Goal: Task Accomplishment & Management: Manage account settings

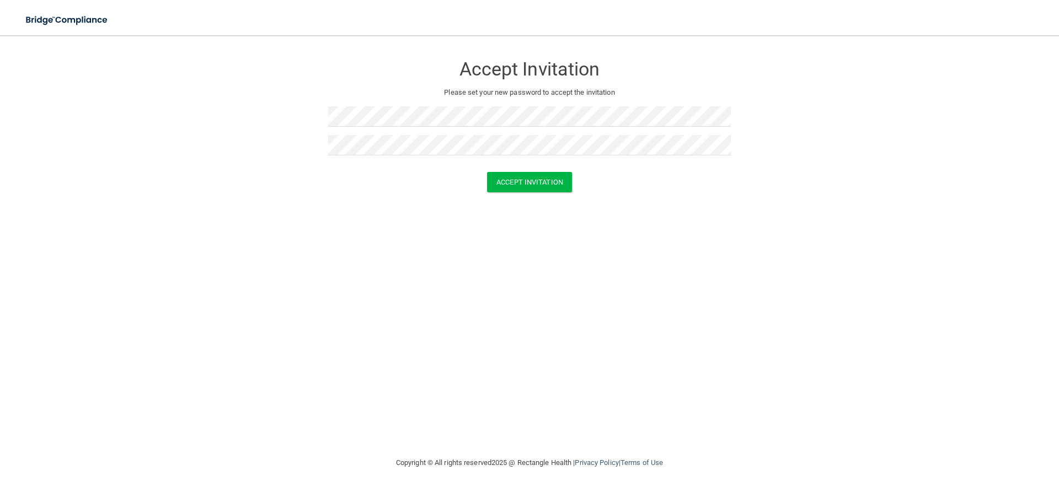
click at [371, 219] on div "Accept Invitation Please set your new password to accept the invitation Accept …" at bounding box center [529, 245] width 1014 height 399
click at [529, 179] on button "Accept Invitation" at bounding box center [529, 182] width 85 height 20
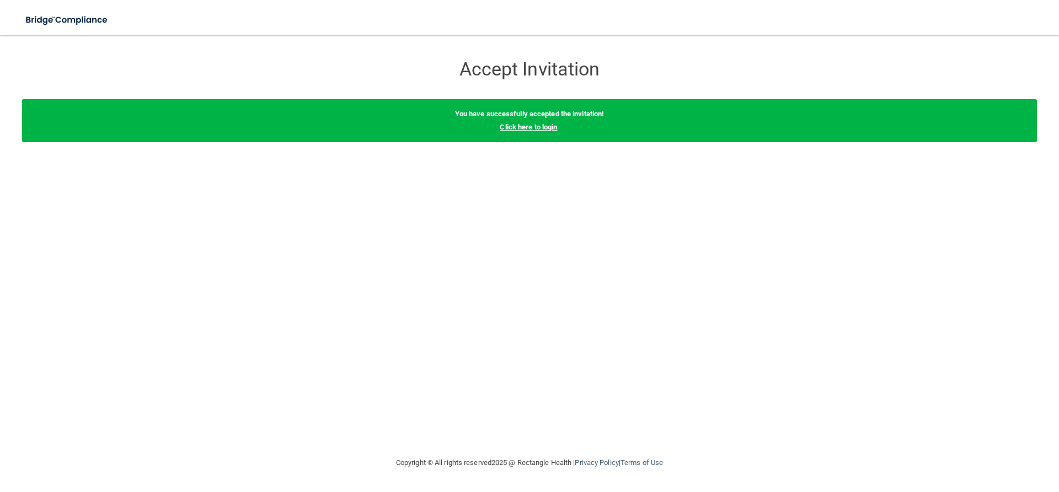
click at [545, 128] on link "Click here to login" at bounding box center [528, 127] width 57 height 8
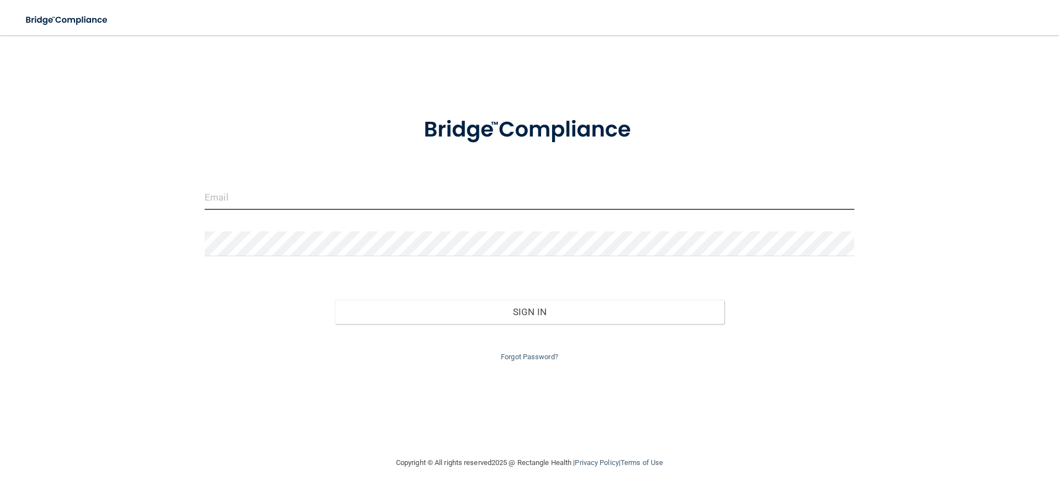
click at [244, 200] on input "email" at bounding box center [529, 197] width 649 height 25
type input "[EMAIL_ADDRESS][DOMAIN_NAME]"
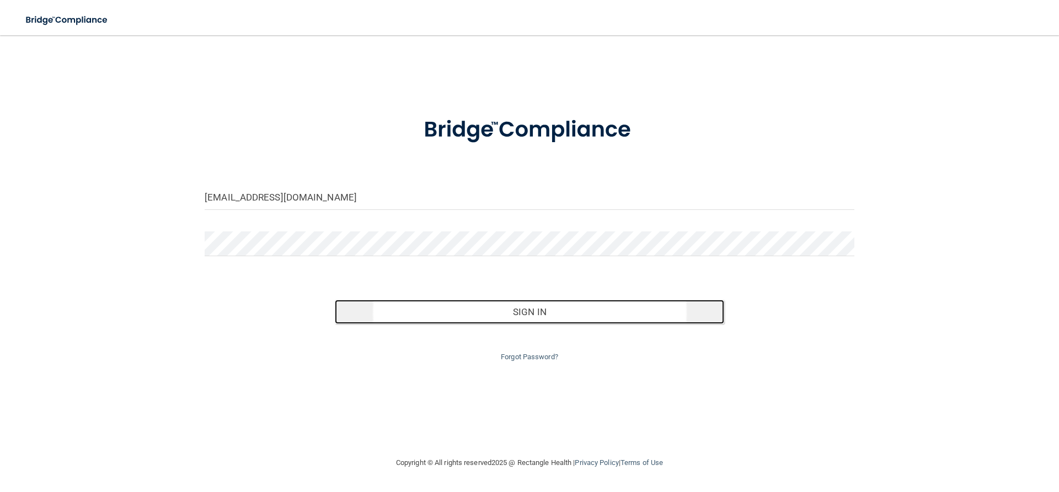
click at [504, 312] on button "Sign In" at bounding box center [530, 312] width 390 height 24
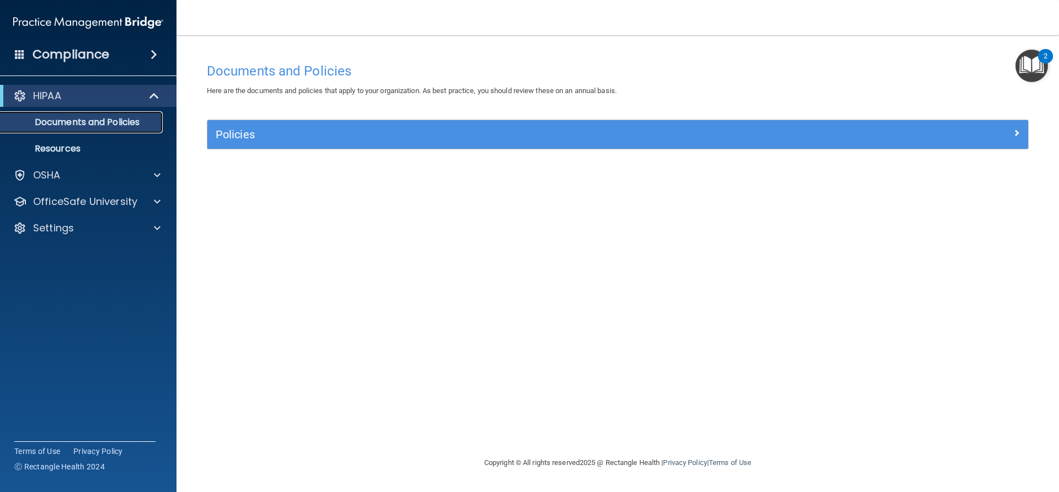
click at [114, 122] on p "Documents and Policies" at bounding box center [82, 122] width 151 height 11
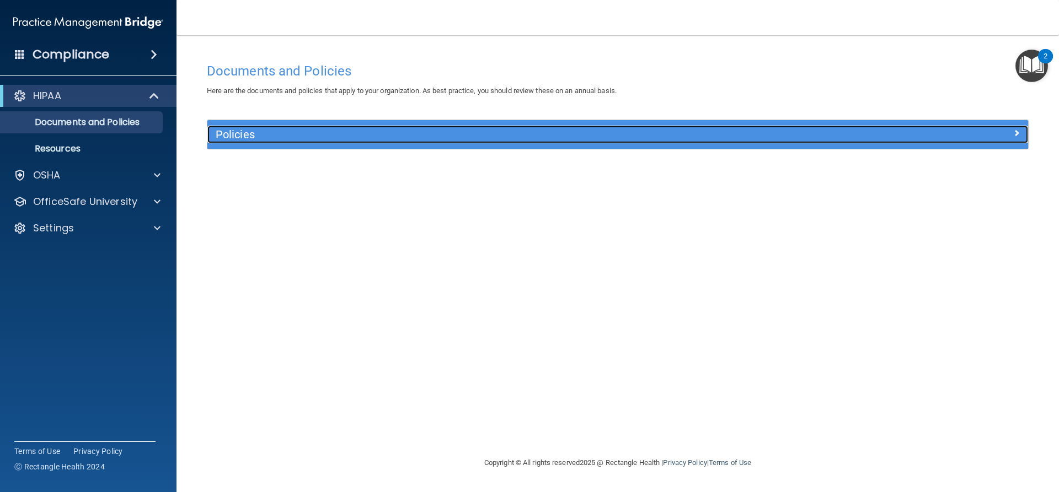
click at [1012, 128] on div at bounding box center [925, 132] width 205 height 13
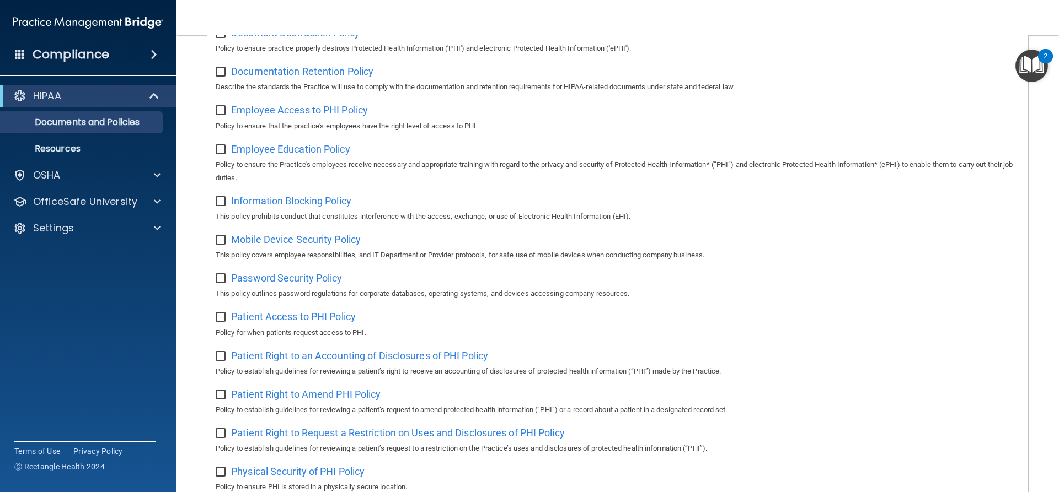
scroll to position [298, 0]
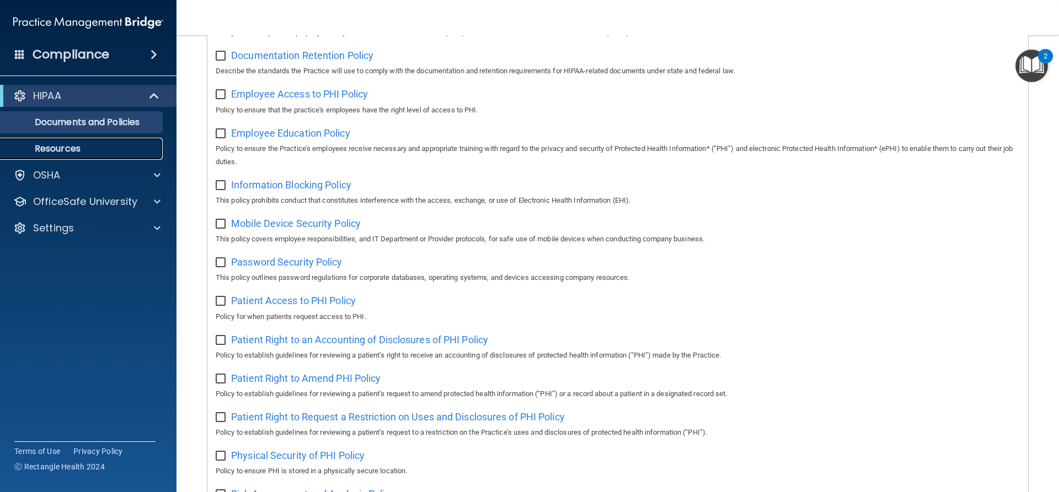
click at [56, 152] on p "Resources" at bounding box center [82, 148] width 151 height 11
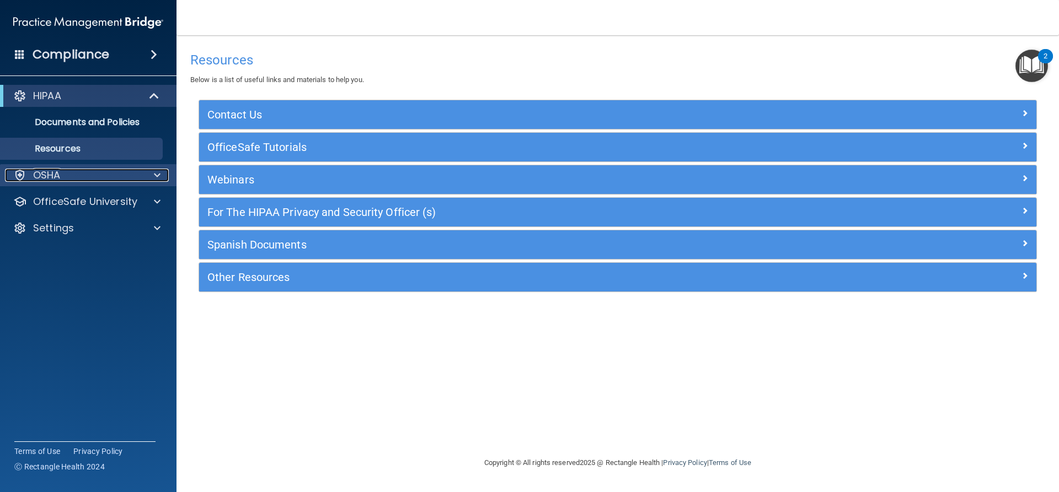
click at [64, 175] on div "OSHA" at bounding box center [73, 175] width 137 height 13
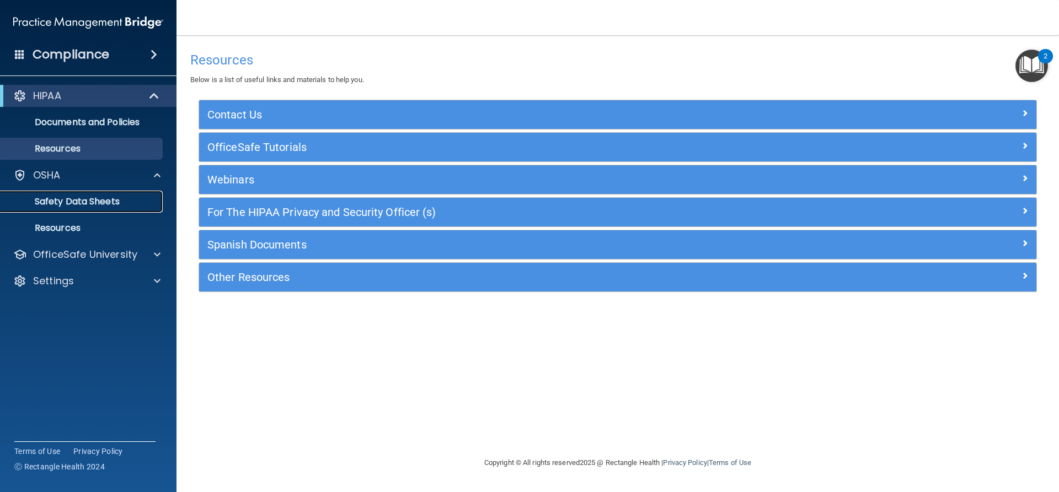
click at [116, 200] on p "Safety Data Sheets" at bounding box center [82, 201] width 151 height 11
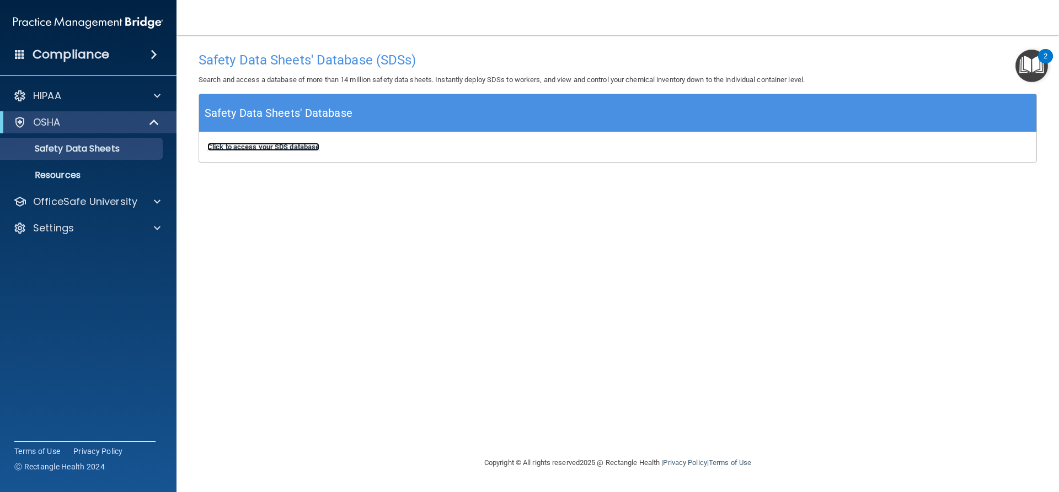
click at [276, 146] on b "Click to access your SDS database" at bounding box center [263, 147] width 112 height 8
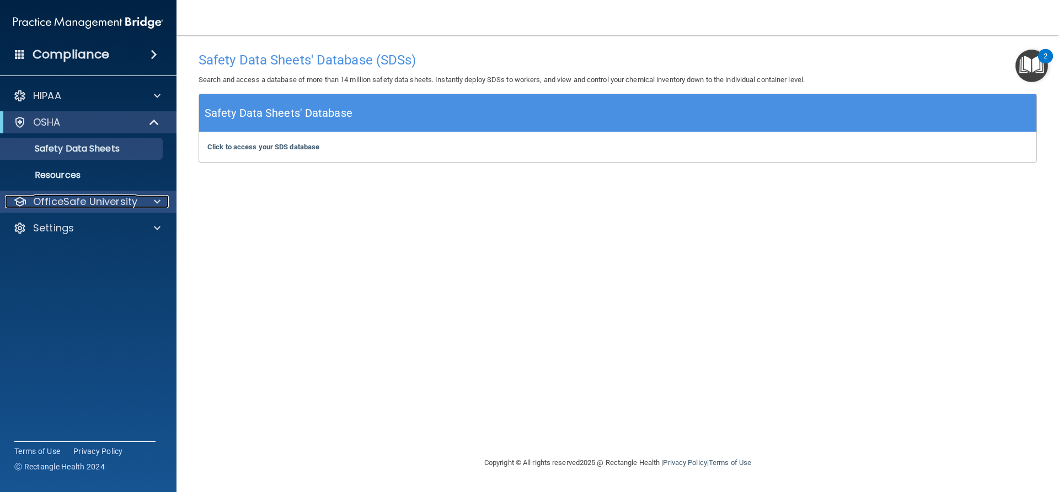
click at [67, 199] on p "OfficeSafe University" at bounding box center [85, 201] width 104 height 13
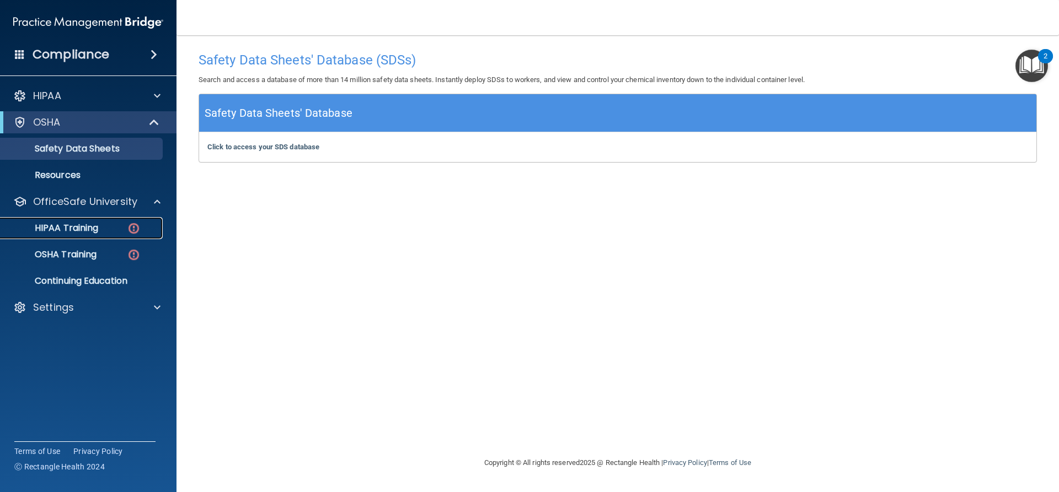
click at [80, 226] on p "HIPAA Training" at bounding box center [52, 228] width 91 height 11
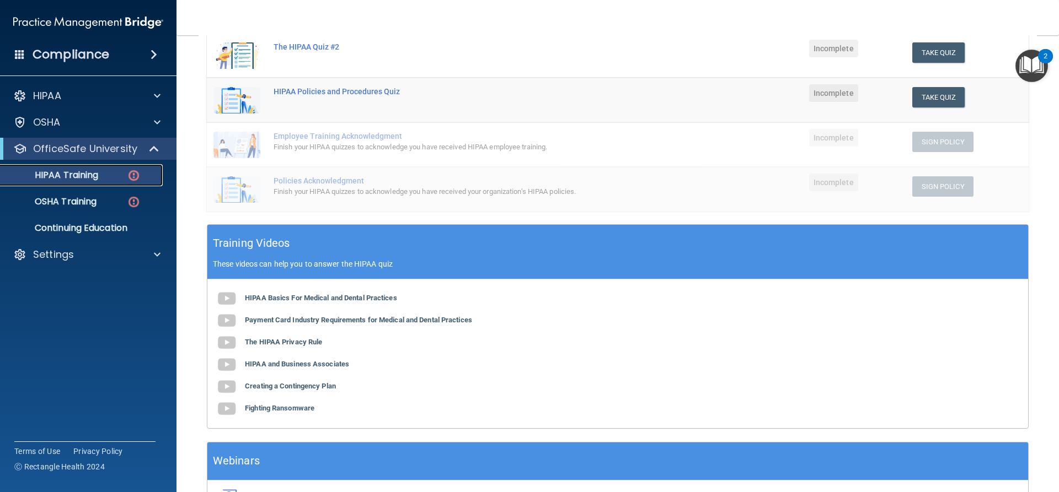
scroll to position [280, 0]
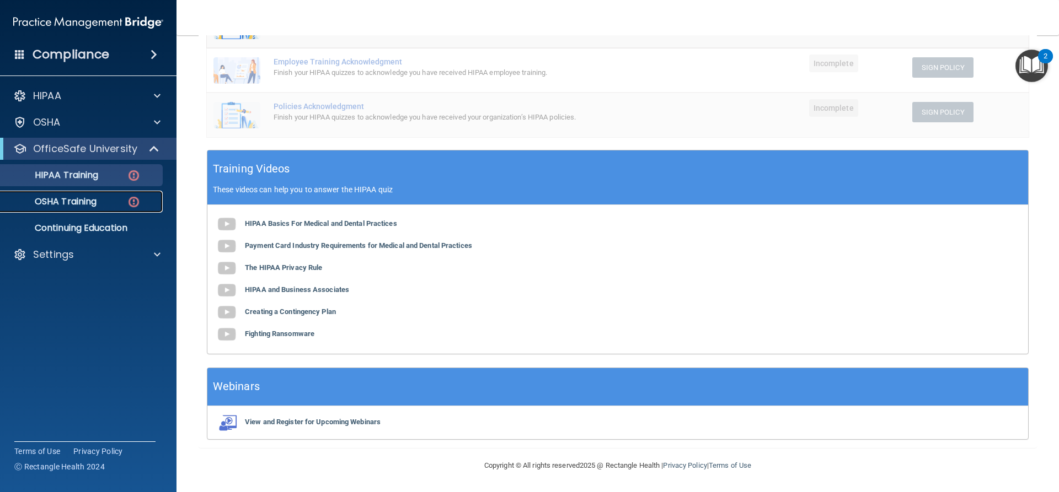
click at [77, 200] on p "OSHA Training" at bounding box center [51, 201] width 89 height 11
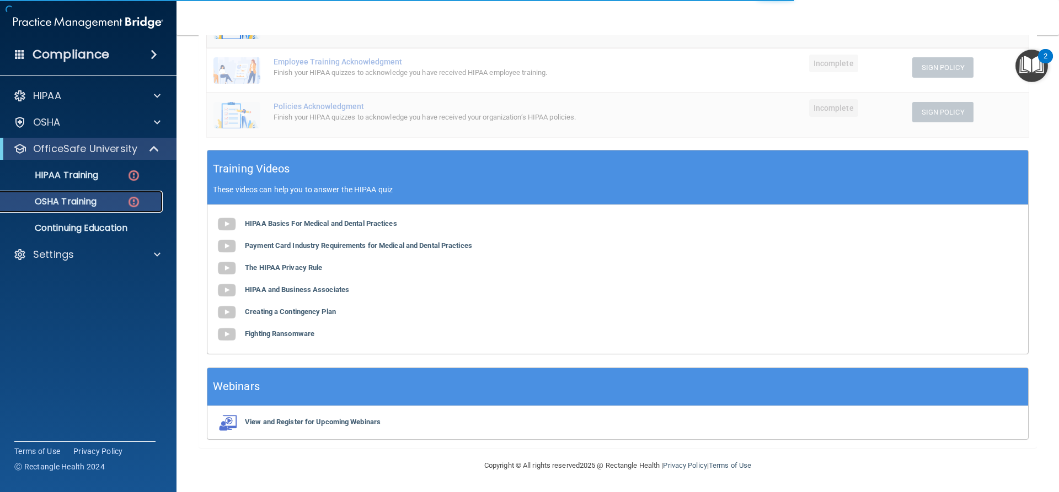
scroll to position [15, 0]
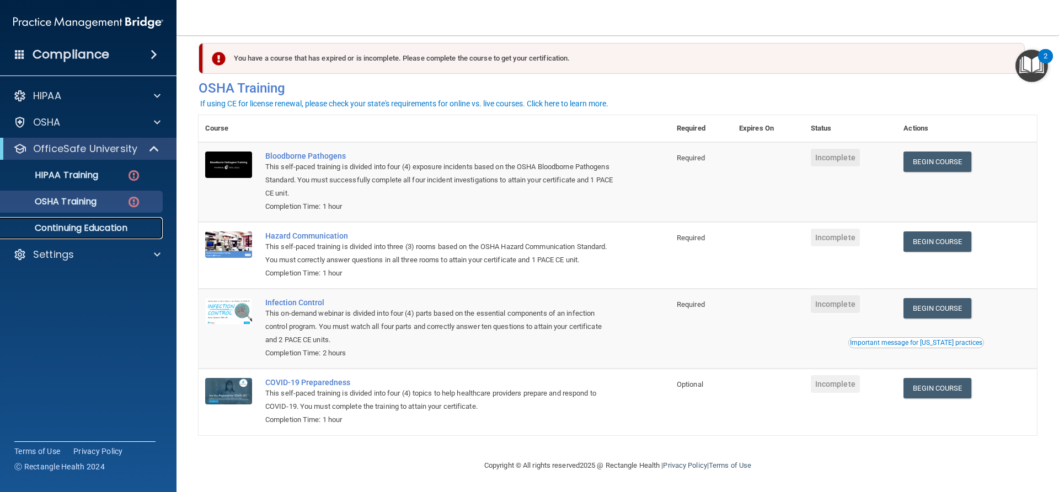
click at [119, 232] on p "Continuing Education" at bounding box center [82, 228] width 151 height 11
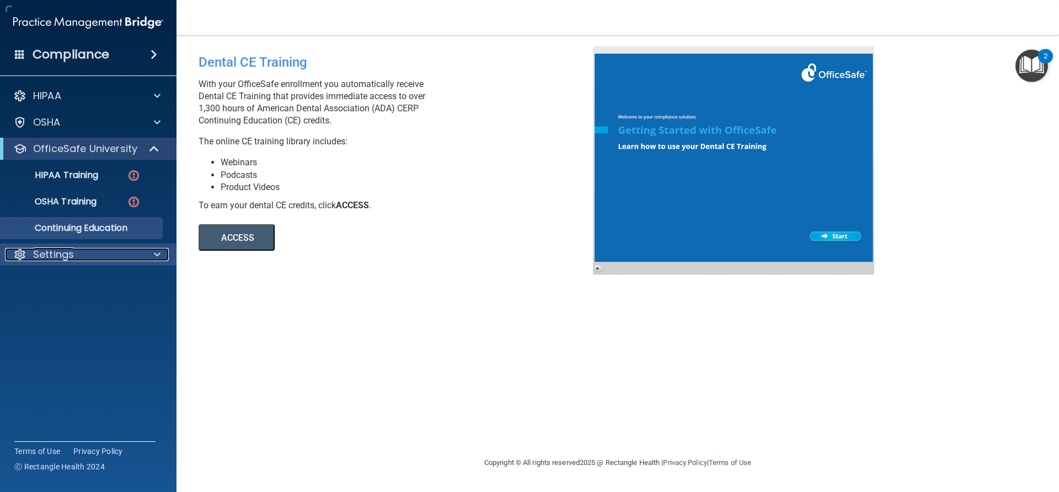
click at [62, 255] on p "Settings" at bounding box center [53, 254] width 41 height 13
click at [1022, 65] on img "Open Resource Center, 2 new notifications" at bounding box center [1031, 66] width 33 height 33
